Goal: Transaction & Acquisition: Purchase product/service

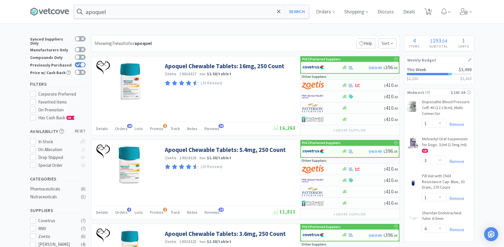
select select "1"
select select "3"
select select "1"
select select "4"
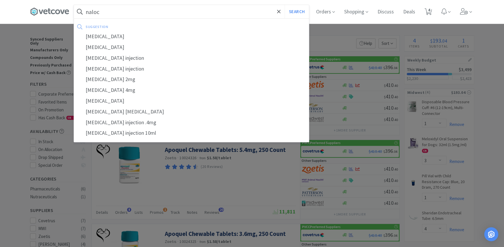
click at [284, 5] on button "Search" at bounding box center [296, 11] width 24 height 13
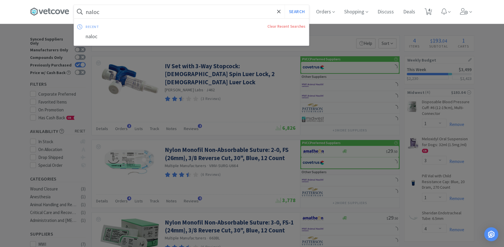
click at [106, 13] on input "naloc" at bounding box center [191, 11] width 235 height 13
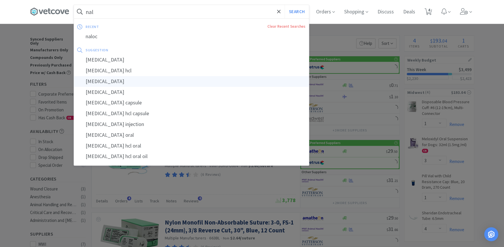
click at [105, 81] on div "[MEDICAL_DATA]" at bounding box center [191, 81] width 235 height 11
type input "[MEDICAL_DATA]"
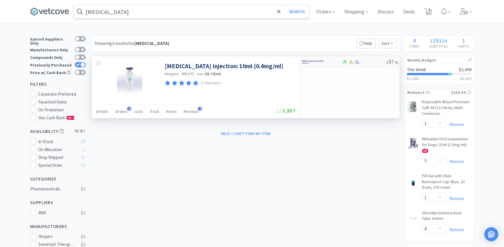
click at [332, 62] on div at bounding box center [318, 62] width 32 height 10
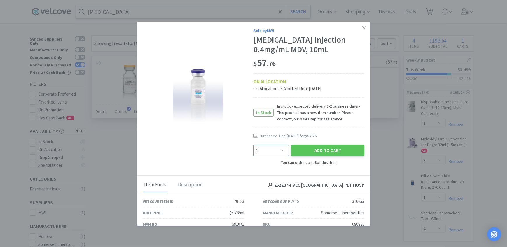
click at [282, 152] on select "Enter Quantity 1 2 3 Enter Quantity" at bounding box center [271, 151] width 35 height 12
select select "3"
click at [254, 145] on select "Enter Quantity 1 2 3 Enter Quantity" at bounding box center [271, 151] width 35 height 12
click at [304, 153] on button "Add to Cart" at bounding box center [327, 151] width 73 height 12
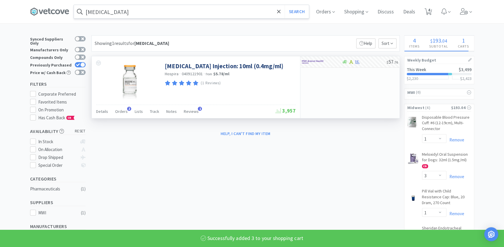
select select "3"
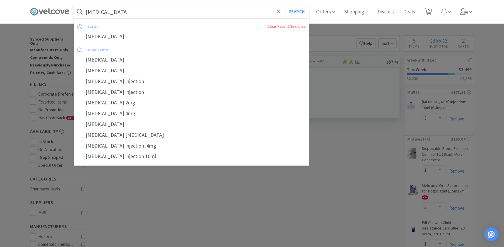
click at [131, 16] on input "[MEDICAL_DATA]" at bounding box center [191, 11] width 235 height 13
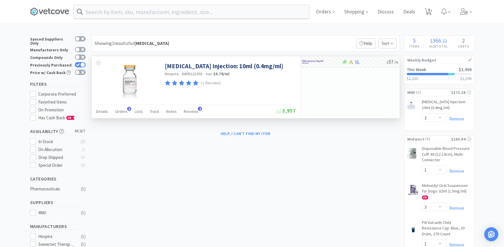
click at [44, 61] on div at bounding box center [252, 123] width 504 height 247
click at [81, 61] on div "Previously Purchased" at bounding box center [57, 65] width 55 height 8
click at [81, 62] on div at bounding box center [82, 64] width 5 height 5
checkbox input "false"
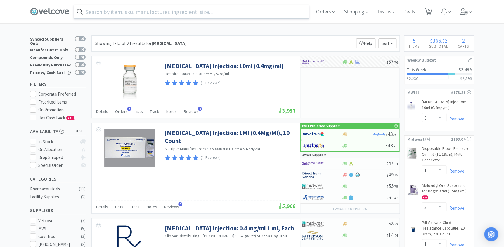
click at [125, 13] on input "text" at bounding box center [191, 11] width 235 height 13
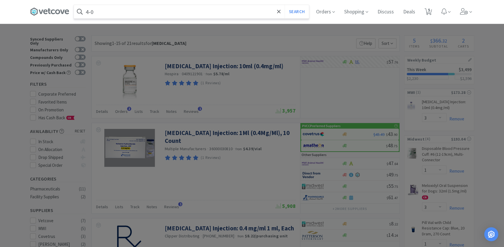
type input "4-0"
click at [284, 5] on button "Search" at bounding box center [296, 11] width 24 height 13
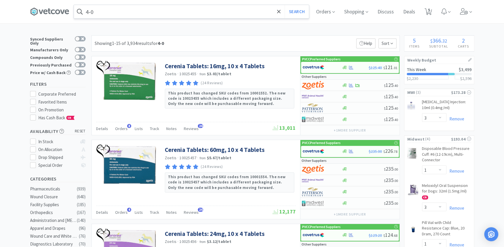
click at [118, 10] on input "4-0" at bounding box center [191, 11] width 235 height 13
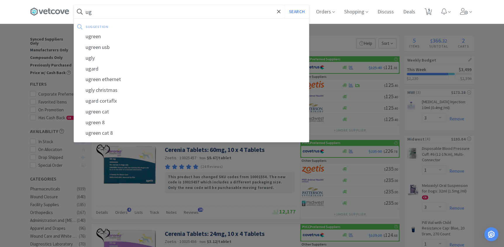
type input "u"
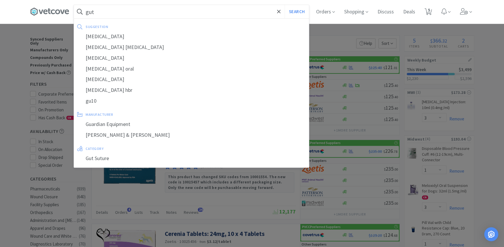
type input "gut"
click at [284, 5] on button "Search" at bounding box center [296, 11] width 24 height 13
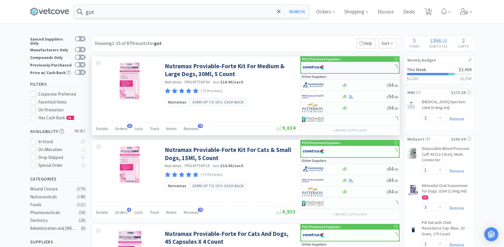
click at [342, 64] on div at bounding box center [350, 67] width 98 height 11
select select "1"
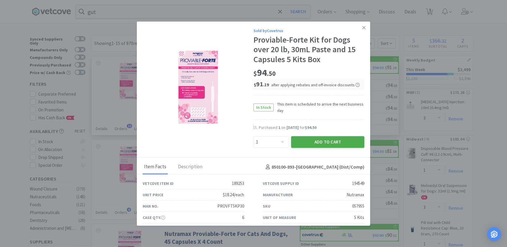
click at [298, 142] on button "Add to Cart" at bounding box center [327, 142] width 73 height 12
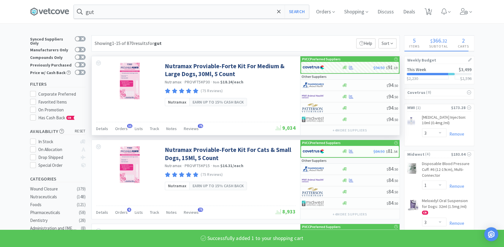
select select "1"
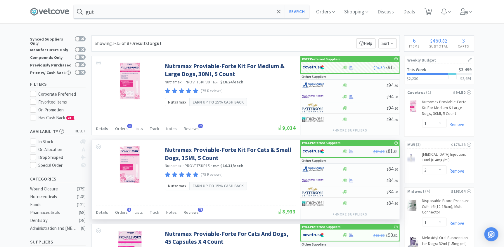
click at [336, 151] on div at bounding box center [321, 152] width 39 height 10
select select "1"
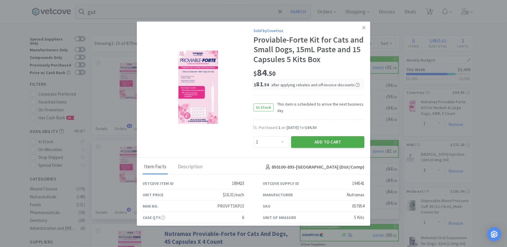
click at [310, 140] on button "Add to Cart" at bounding box center [327, 142] width 73 height 12
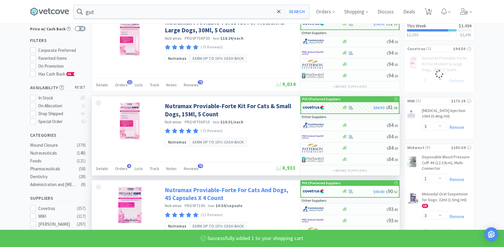
select select "1"
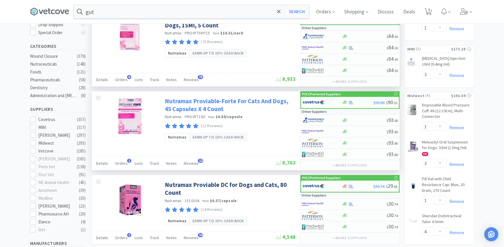
scroll to position [133, 0]
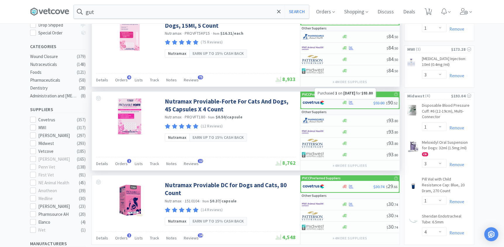
click at [350, 102] on icon at bounding box center [351, 102] width 4 height 4
select select "1"
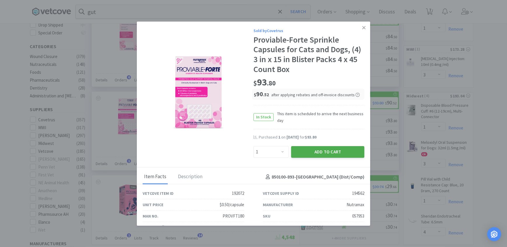
click at [309, 150] on button "Add to Cart" at bounding box center [327, 152] width 73 height 12
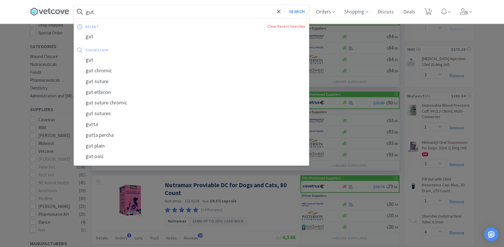
click at [122, 13] on input "gut" at bounding box center [191, 11] width 235 height 13
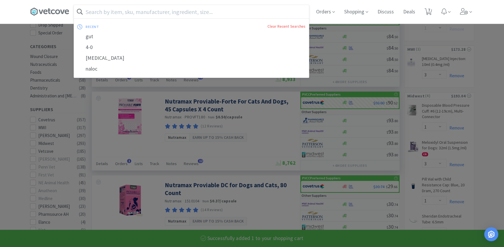
select select "1"
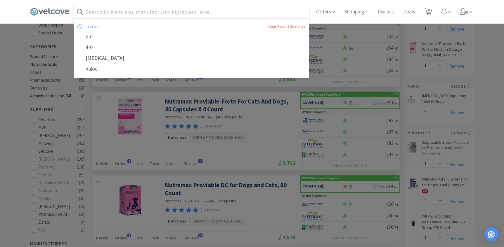
click at [136, 14] on input "text" at bounding box center [191, 11] width 235 height 13
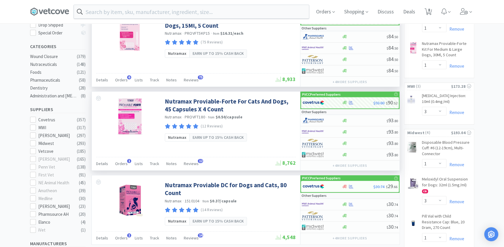
click at [485, 72] on div at bounding box center [252, 123] width 504 height 247
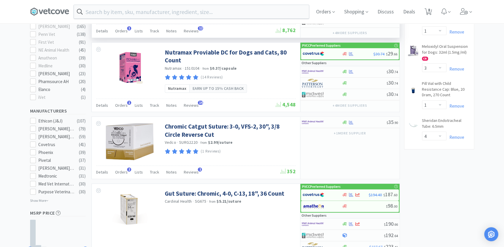
scroll to position [186, 0]
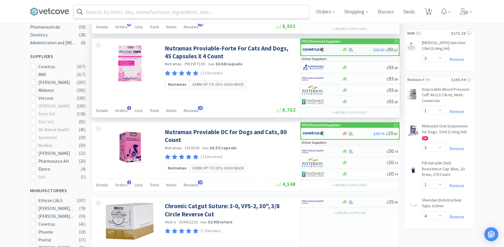
click at [96, 12] on input "text" at bounding box center [191, 11] width 235 height 13
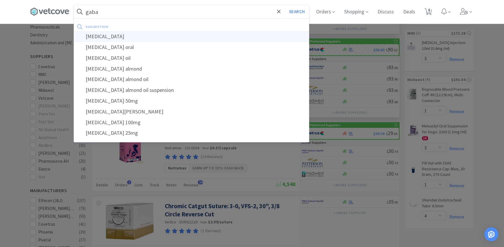
click at [126, 37] on div "[MEDICAL_DATA]" at bounding box center [191, 36] width 235 height 11
type input "[MEDICAL_DATA]"
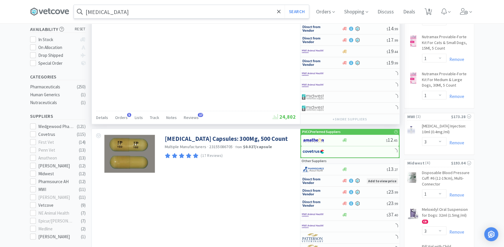
scroll to position [133, 0]
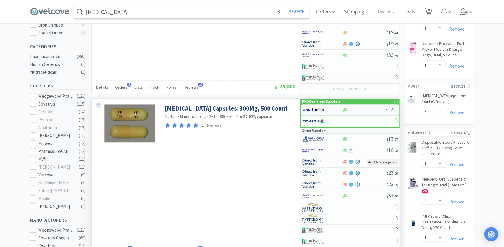
click at [335, 105] on div "$ 12 . 45" at bounding box center [350, 110] width 98 height 11
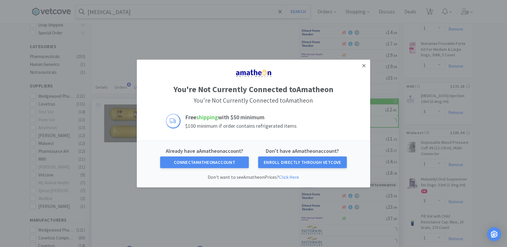
click at [362, 65] on link at bounding box center [364, 66] width 10 height 13
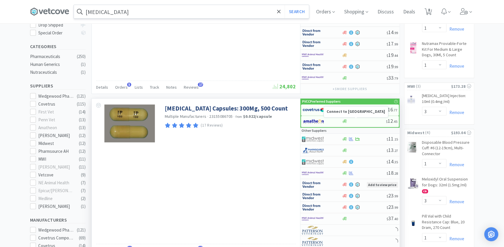
click at [332, 109] on strong "Connect to [GEOGRAPHIC_DATA]" at bounding box center [355, 111] width 58 height 5
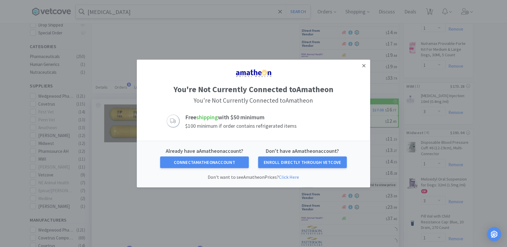
click at [363, 67] on icon at bounding box center [364, 65] width 3 height 5
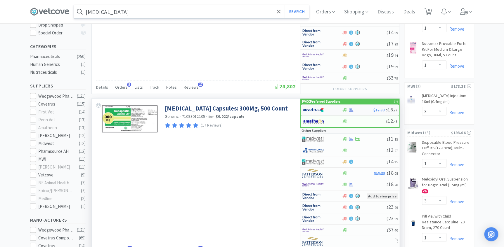
click at [316, 109] on img at bounding box center [313, 110] width 22 height 9
select select "1"
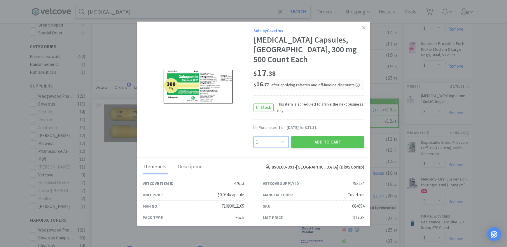
click at [280, 136] on select "Enter Quantity 1 2 3 4 5 6 7 8 9 10 11 12 13 14 15 16 17 18 19 20 Enter Quantity" at bounding box center [271, 142] width 35 height 12
click at [254, 136] on select "Enter Quantity 1 2 3 4 5 6 7 8 9 10 11 12 13 14 15 16 17 18 19 20 Enter Quantity" at bounding box center [271, 142] width 35 height 12
click at [302, 136] on button "Add to Cart" at bounding box center [327, 142] width 73 height 12
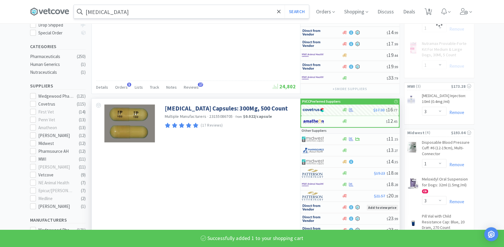
select select "1"
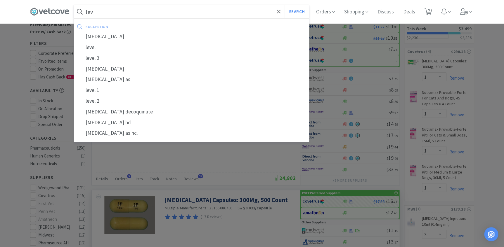
scroll to position [79, 0]
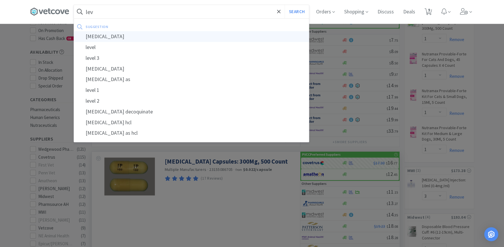
click at [115, 33] on div "[MEDICAL_DATA]" at bounding box center [191, 36] width 235 height 11
type input "[MEDICAL_DATA]"
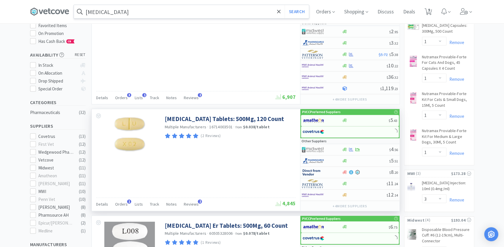
scroll to position [79, 0]
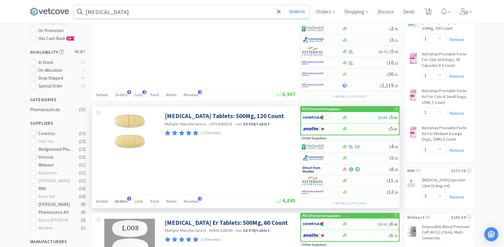
click at [123, 202] on span "Orders" at bounding box center [121, 201] width 13 height 5
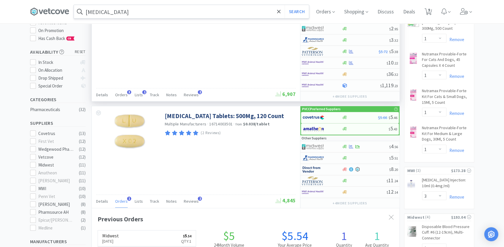
scroll to position [151, 307]
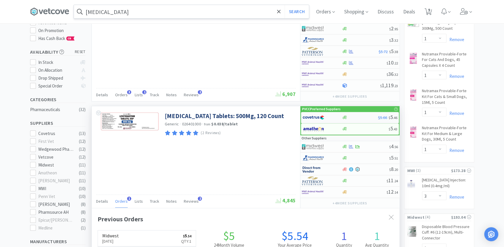
click at [360, 117] on div at bounding box center [360, 117] width 36 height 4
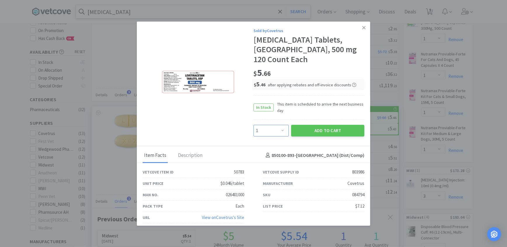
click at [278, 125] on select "Enter Quantity 1 2 3 4 5 6 7 8 9 10 11 12 13 14 15 16 17 18 19 20 Enter Quantity" at bounding box center [271, 131] width 35 height 12
select select "3"
click at [254, 125] on select "Enter Quantity 1 2 3 4 5 6 7 8 9 10 11 12 13 14 15 16 17 18 19 20 Enter Quantity" at bounding box center [271, 131] width 35 height 12
click at [303, 125] on button "Add to Cart" at bounding box center [327, 131] width 73 height 12
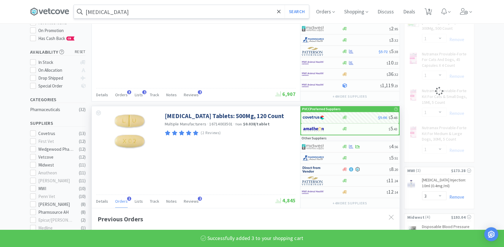
select select "3"
select select "1"
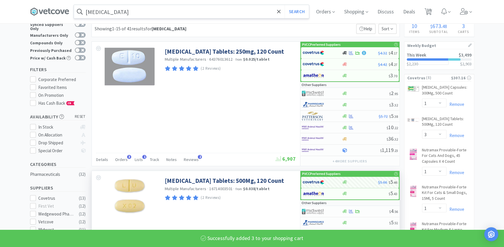
scroll to position [0, 0]
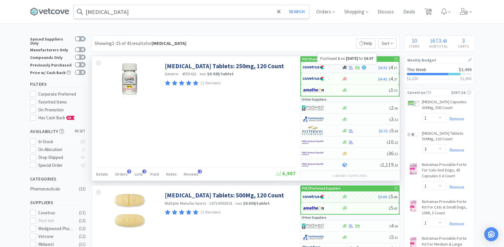
click at [353, 67] on icon at bounding box center [351, 67] width 4 height 4
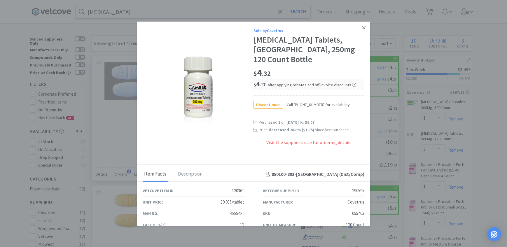
click at [363, 29] on icon at bounding box center [364, 27] width 3 height 5
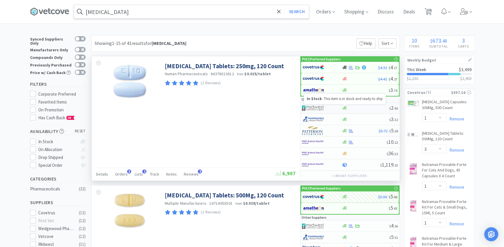
click at [343, 108] on icon at bounding box center [344, 108] width 4 height 4
select select "1"
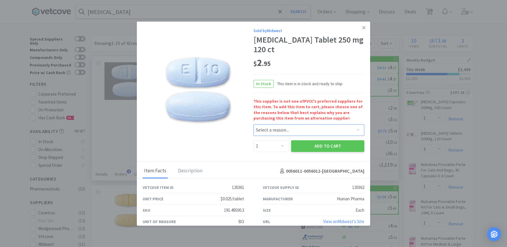
click at [283, 132] on select "Select a reason... Availability - This item is out of stock at the preferred su…" at bounding box center [309, 130] width 111 height 12
select select "availability"
click at [254, 124] on select "Select a reason... Availability - This item is out of stock at the preferred su…" at bounding box center [309, 130] width 111 height 12
click at [274, 143] on select "Enter Quantity 1 2 3 4 5 6 7 8 9 10 11 12 13 14 15 16 17 18 19 20 Enter Quantity" at bounding box center [271, 146] width 35 height 12
select select "3"
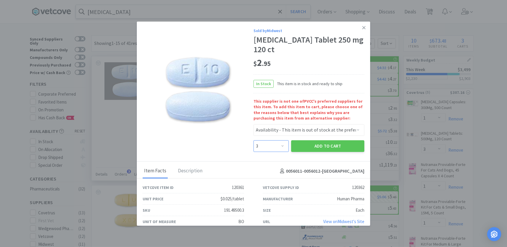
click at [254, 140] on select "Enter Quantity 1 2 3 4 5 6 7 8 9 10 11 12 13 14 15 16 17 18 19 20 Enter Quantity" at bounding box center [271, 146] width 35 height 12
click at [297, 141] on button "Add to Cart" at bounding box center [327, 146] width 73 height 12
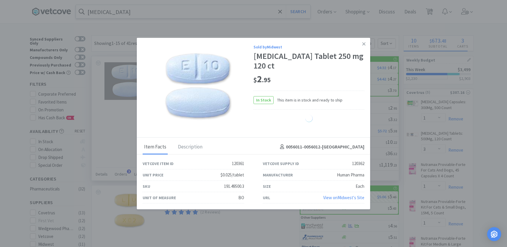
select select "3"
select select "1"
select select "4"
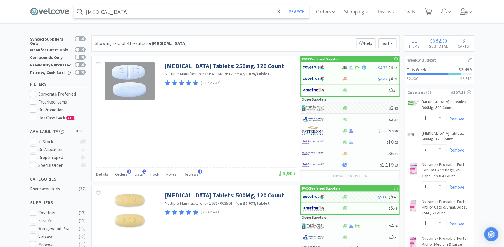
click at [132, 17] on input "[MEDICAL_DATA]" at bounding box center [191, 11] width 235 height 13
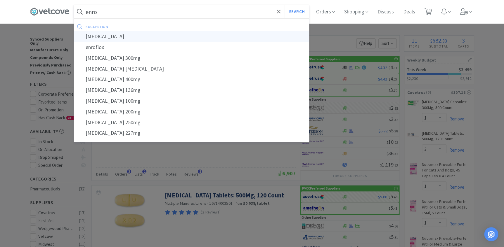
click at [102, 39] on div "[MEDICAL_DATA]" at bounding box center [191, 36] width 235 height 11
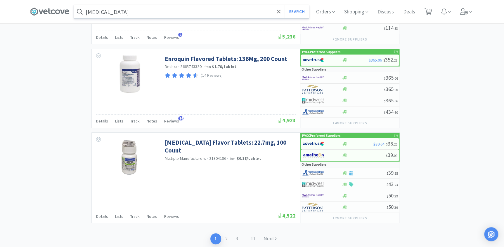
scroll to position [1113, 0]
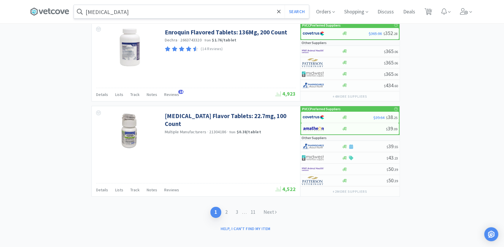
click at [130, 15] on input "[MEDICAL_DATA]" at bounding box center [191, 11] width 235 height 13
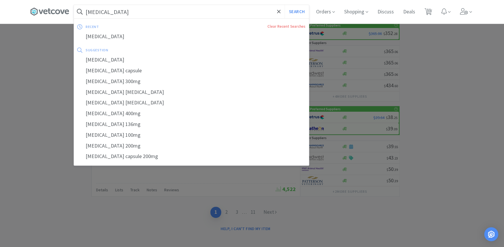
click at [130, 15] on input "[MEDICAL_DATA]" at bounding box center [191, 11] width 235 height 13
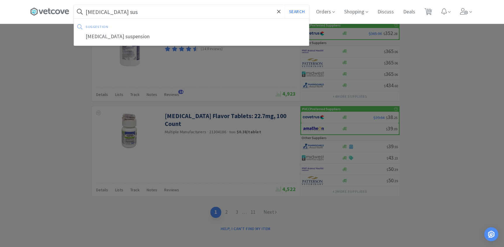
click at [284, 5] on button "Search" at bounding box center [296, 11] width 24 height 13
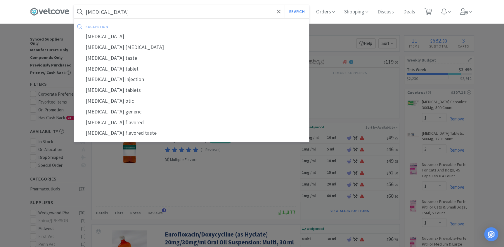
type input "[MEDICAL_DATA]"
click at [284, 5] on button "Search" at bounding box center [296, 11] width 24 height 13
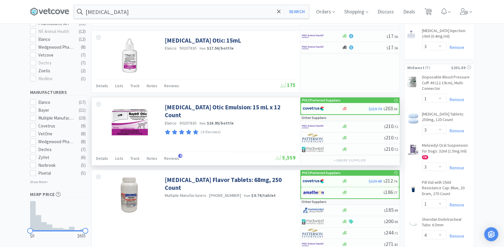
scroll to position [265, 0]
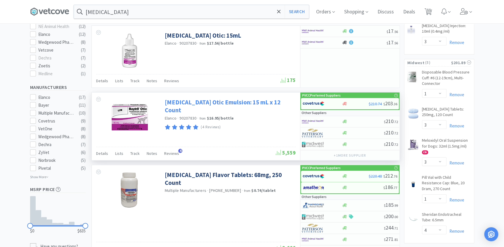
click at [237, 101] on link "[MEDICAL_DATA] Otic Emulsion: 15 mL x 12 Count" at bounding box center [229, 106] width 129 height 16
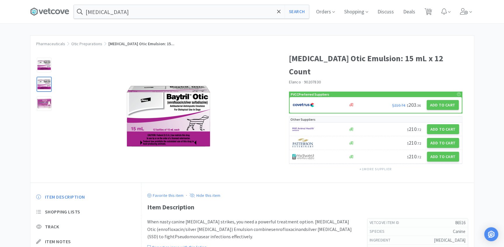
select select "1"
select select "3"
select select "1"
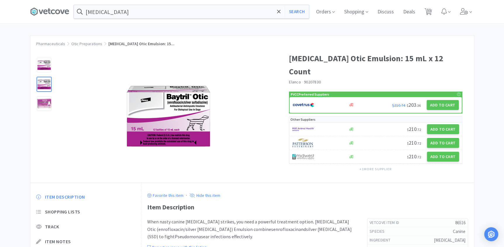
select select "3"
select select "1"
select select "3"
select select "1"
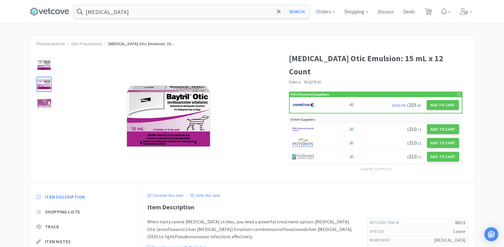
select select "4"
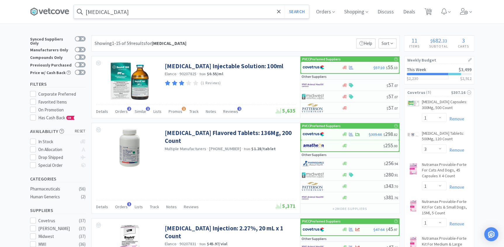
click at [117, 13] on input "[MEDICAL_DATA]" at bounding box center [191, 11] width 235 height 13
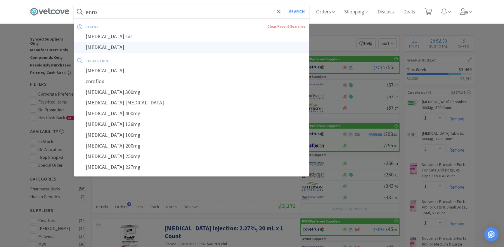
click at [93, 44] on div "[MEDICAL_DATA]" at bounding box center [191, 47] width 235 height 11
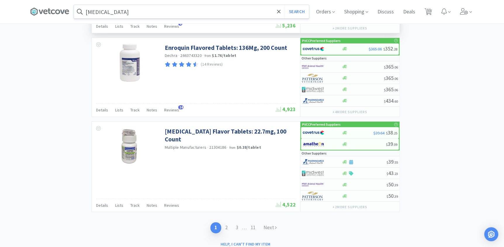
scroll to position [1086, 0]
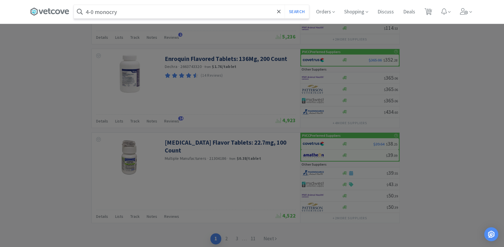
type input "4-0 monocry"
click at [284, 5] on button "Search" at bounding box center [296, 11] width 24 height 13
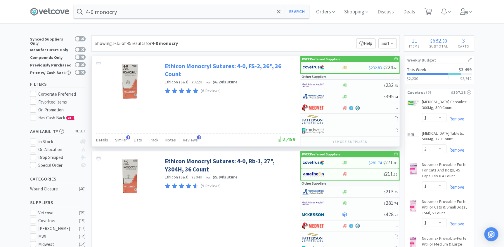
click at [173, 72] on link "Ethicon Monocryl Sutures: 4-0, FS-2, 36", 36 Count" at bounding box center [229, 70] width 129 height 16
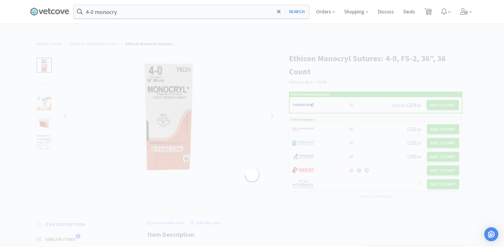
select select "161724"
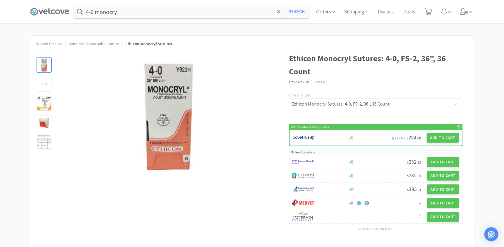
select select "1"
select select "3"
select select "1"
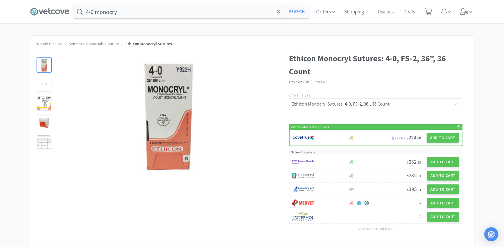
select select "3"
select select "1"
select select "3"
select select "1"
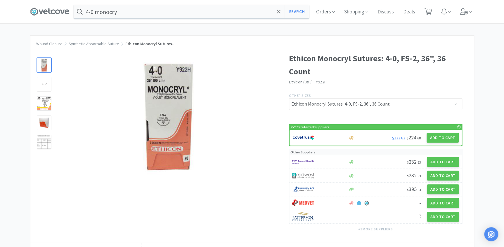
select select "4"
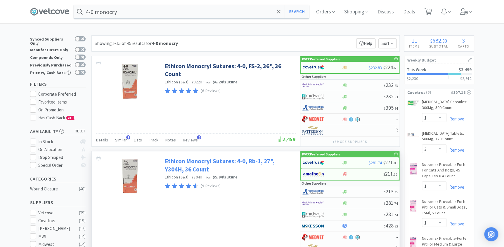
click at [210, 164] on link "Ethicon Monocryl Sutures: 4-0, Rb-1, 27", Y304H, 36 Count" at bounding box center [229, 165] width 129 height 16
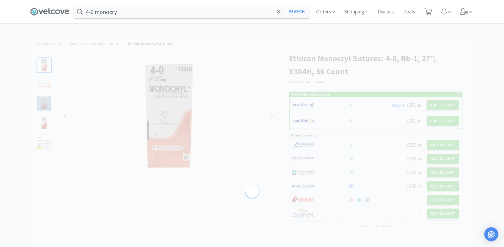
select select "19122"
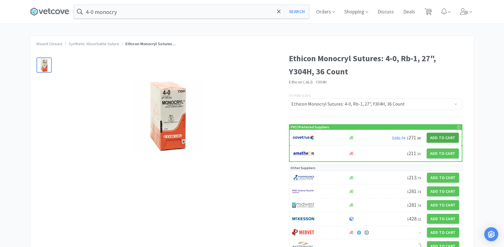
click at [447, 138] on button "Add to Cart" at bounding box center [442, 138] width 32 height 10
select select "1"
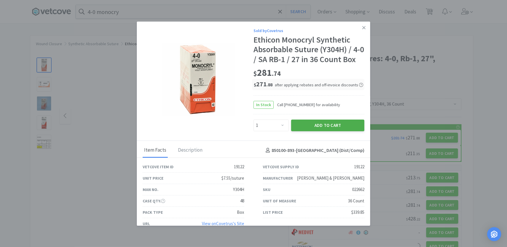
click at [318, 125] on button "Add to Cart" at bounding box center [327, 126] width 73 height 12
